Goal: Transaction & Acquisition: Purchase product/service

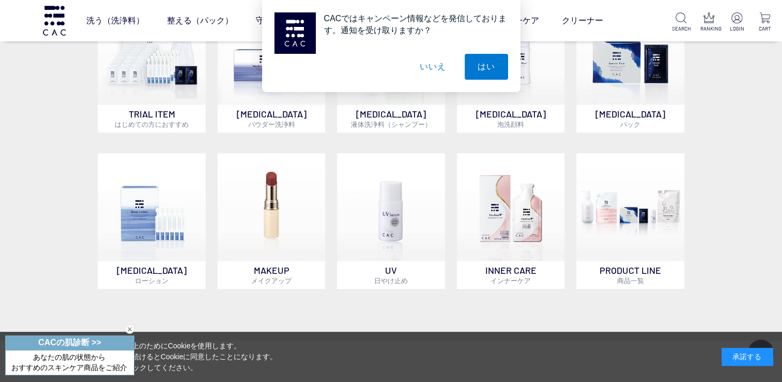
scroll to position [476, 0]
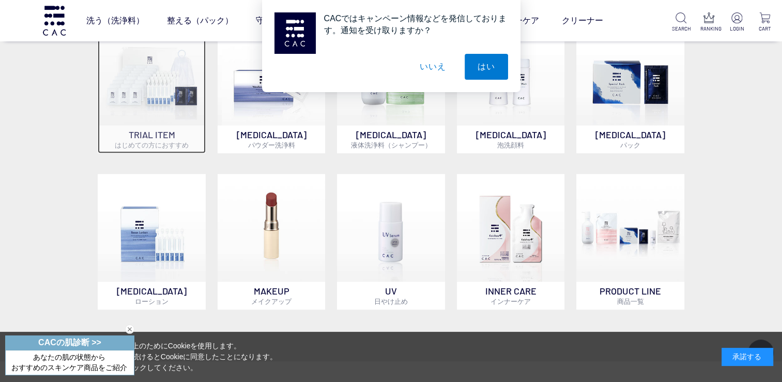
click at [163, 102] on img at bounding box center [152, 71] width 108 height 108
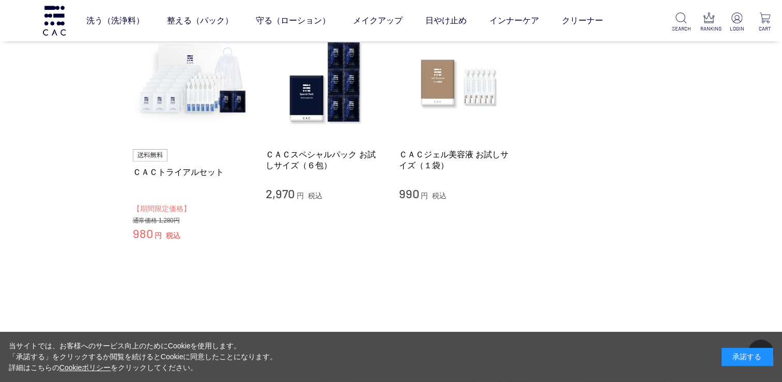
scroll to position [103, 0]
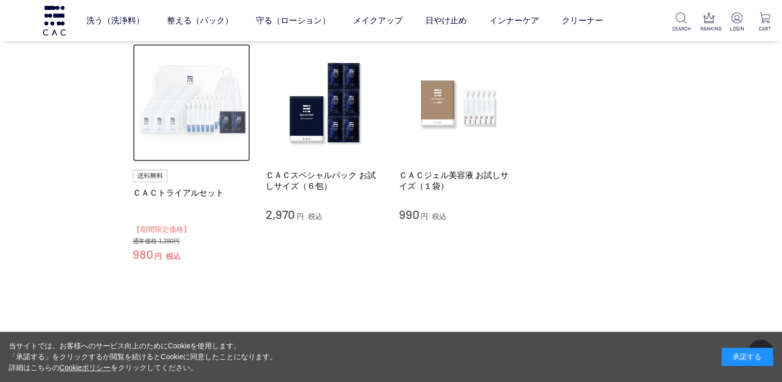
click at [166, 104] on img at bounding box center [192, 103] width 118 height 118
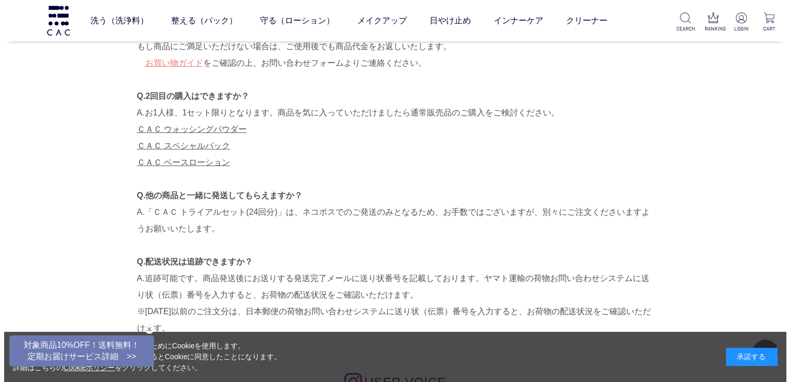
scroll to position [2792, 0]
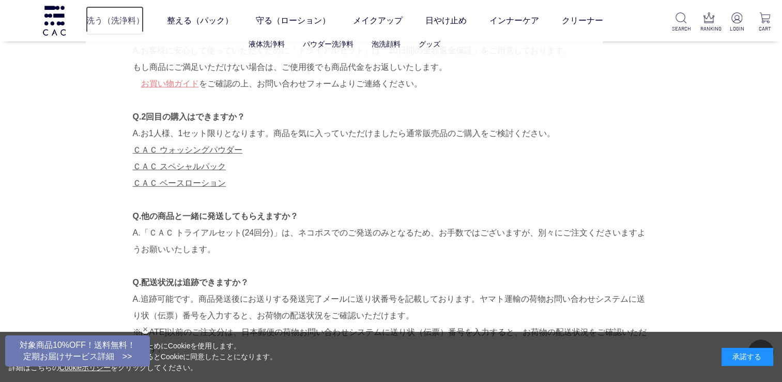
click at [122, 16] on link "洗う（洗浄料）" at bounding box center [115, 20] width 58 height 29
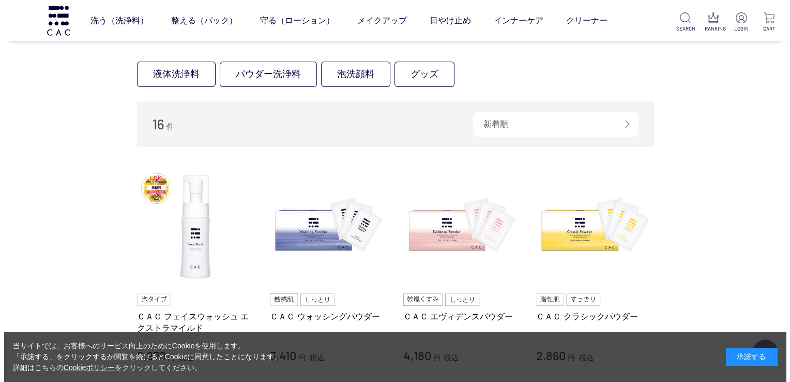
scroll to position [103, 0]
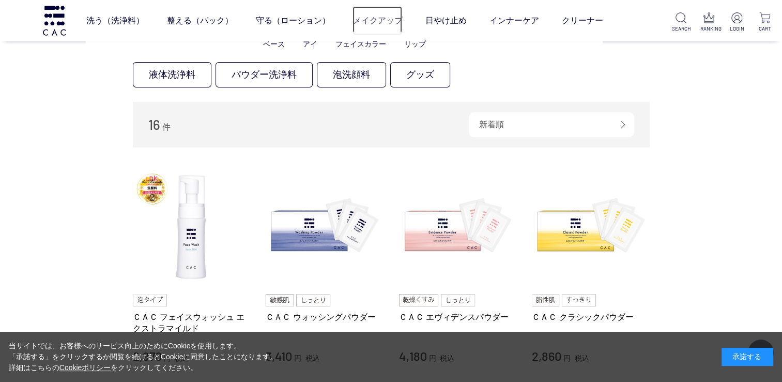
click at [374, 24] on link "メイクアップ" at bounding box center [378, 20] width 50 height 29
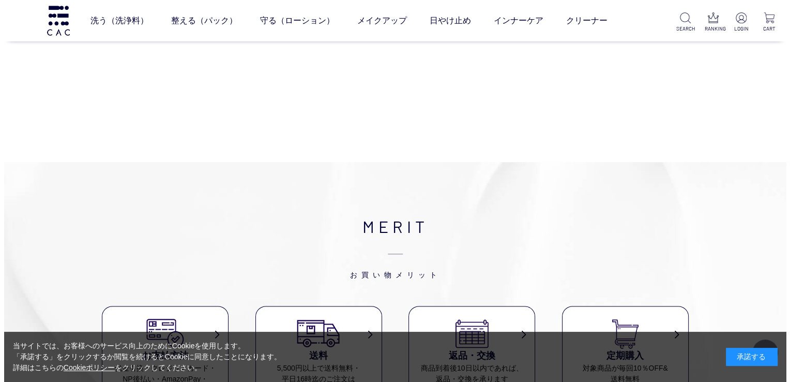
scroll to position [1282, 0]
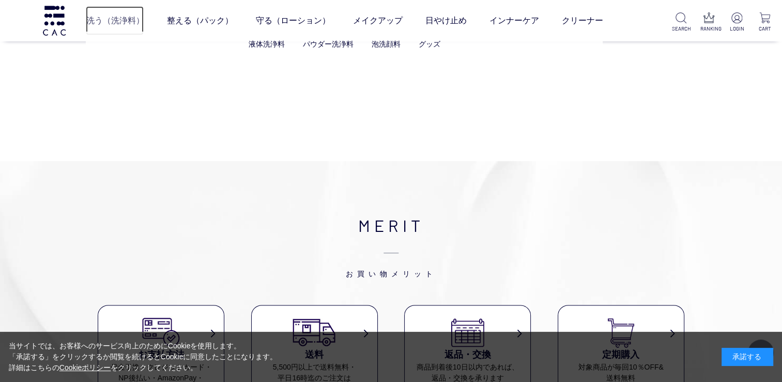
click at [126, 24] on link "洗う（洗浄料）" at bounding box center [115, 20] width 58 height 29
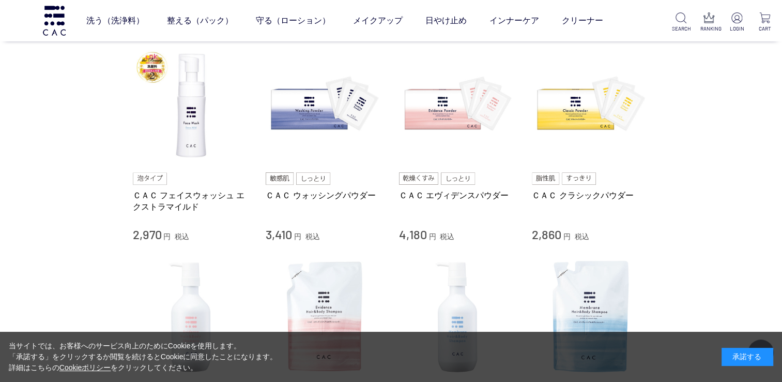
scroll to position [228, 0]
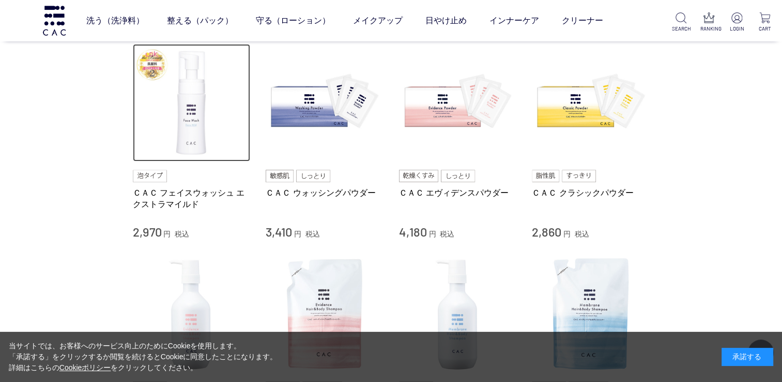
click at [190, 120] on img at bounding box center [192, 103] width 118 height 118
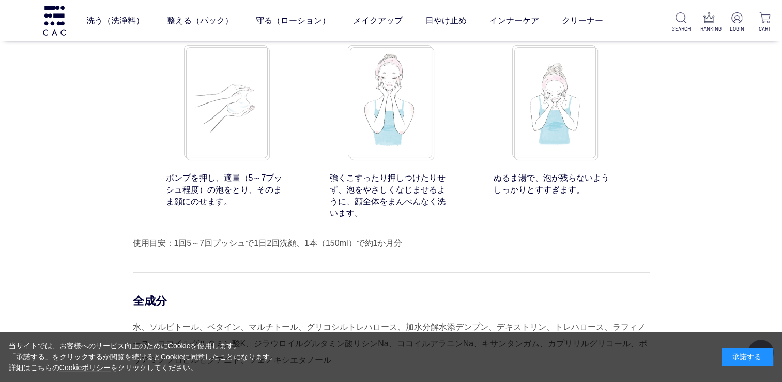
scroll to position [8025, 0]
